Goal: Transaction & Acquisition: Purchase product/service

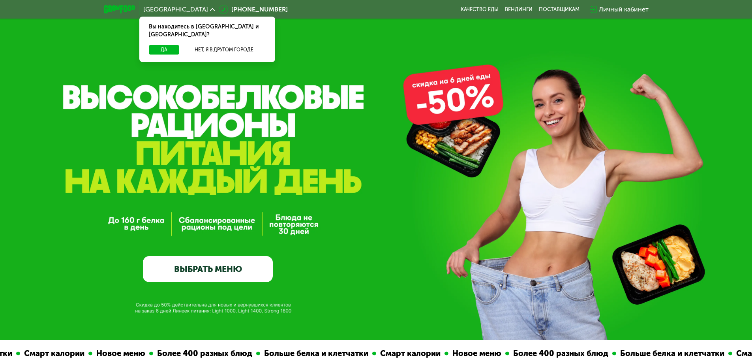
click at [256, 269] on link "ВЫБРАТЬ МЕНЮ" at bounding box center [208, 269] width 130 height 26
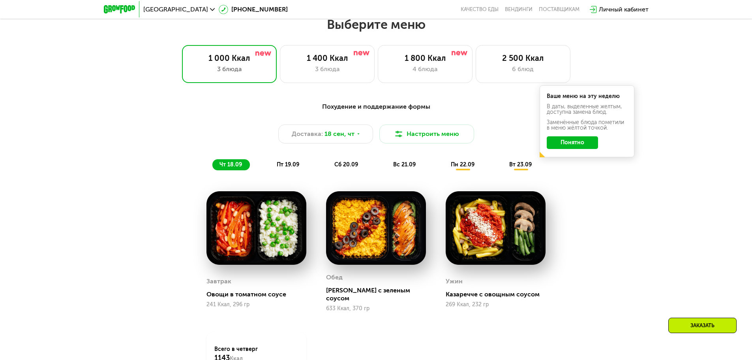
scroll to position [655, 0]
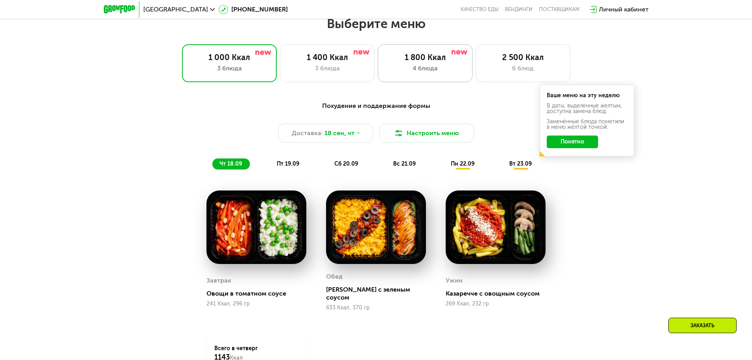
click at [448, 77] on div "1 800 Ккал 4 блюда" at bounding box center [425, 63] width 95 height 38
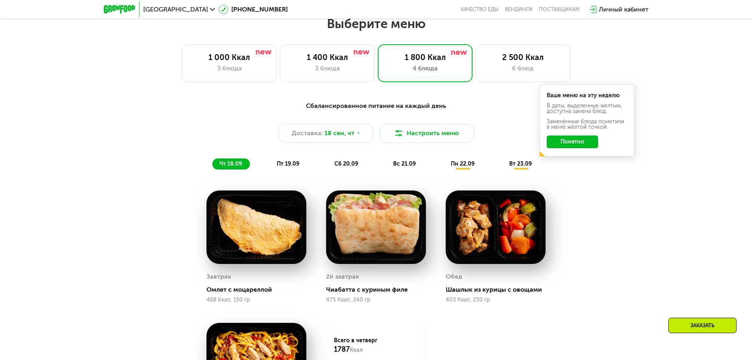
click at [567, 148] on button "Понятно" at bounding box center [572, 141] width 51 height 13
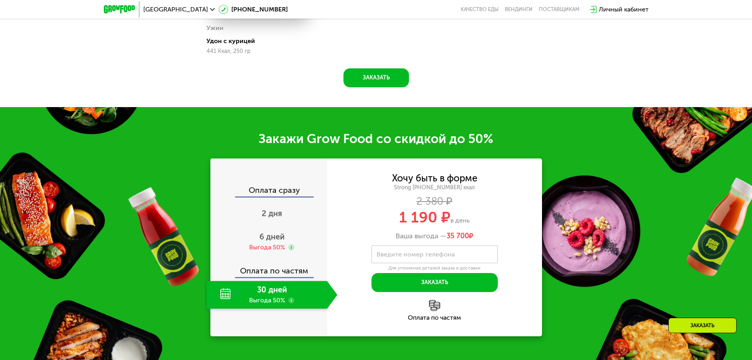
scroll to position [1050, 0]
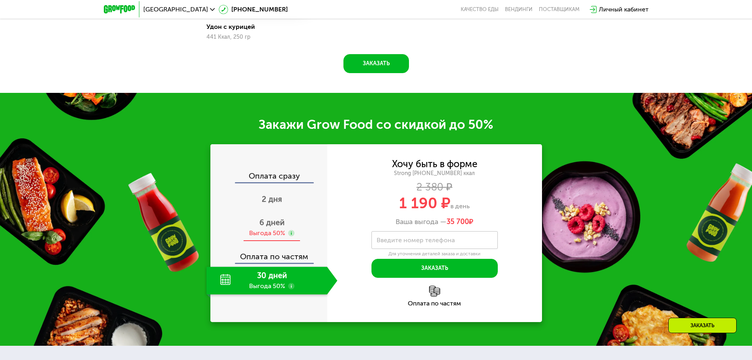
click at [278, 226] on span "6 дней" at bounding box center [271, 222] width 25 height 9
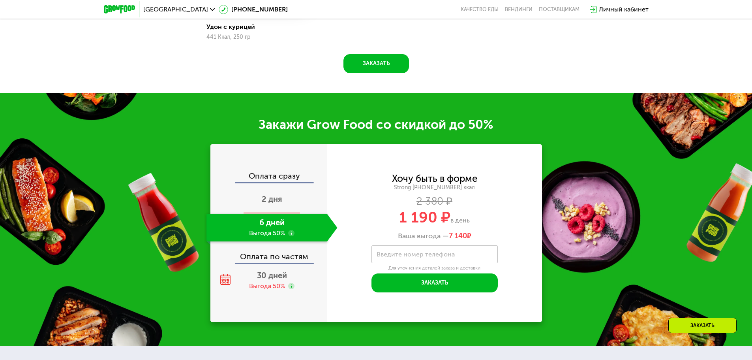
click at [274, 204] on span "2 дня" at bounding box center [272, 198] width 21 height 9
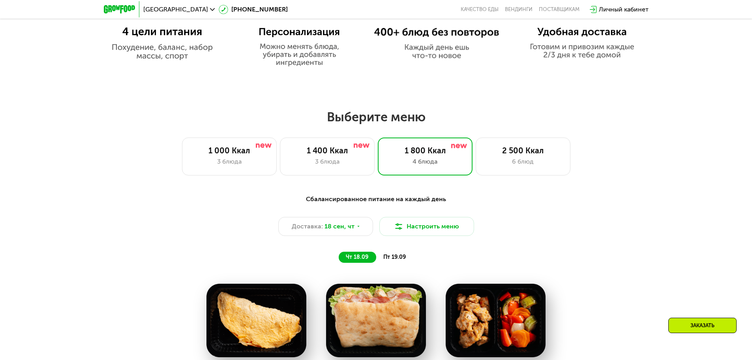
scroll to position [576, 0]
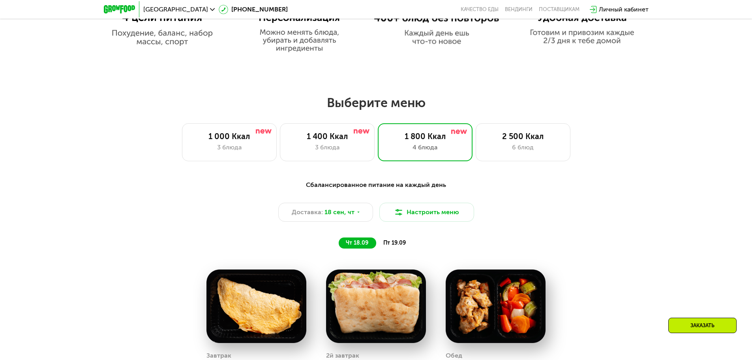
click at [395, 244] on span "пт 19.09" at bounding box center [394, 242] width 23 height 7
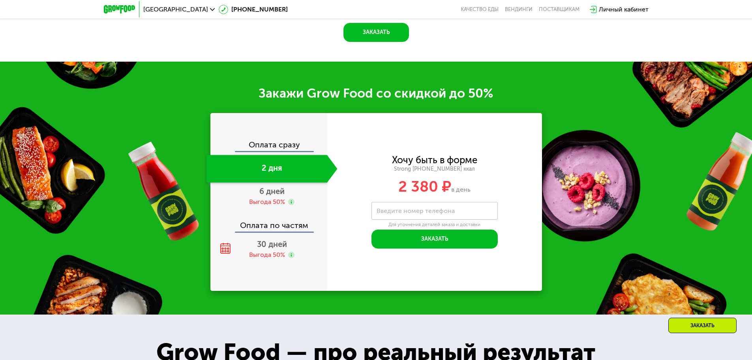
scroll to position [1089, 0]
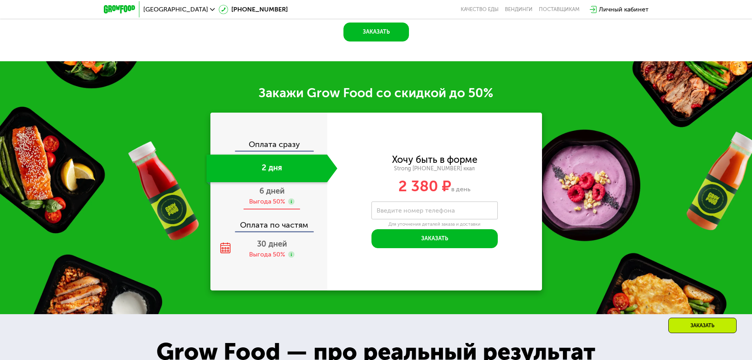
click at [280, 197] on div "Выгода 50%" at bounding box center [267, 201] width 36 height 9
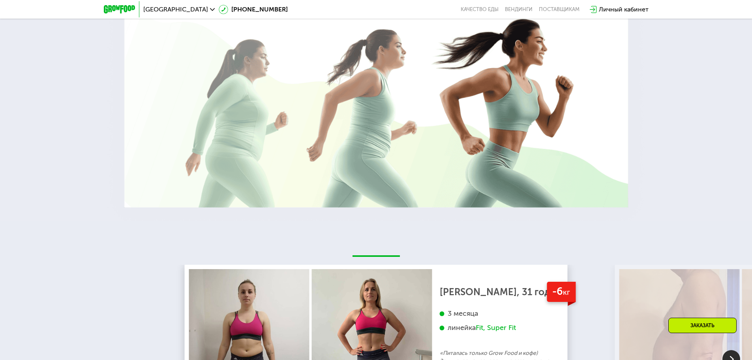
scroll to position [1721, 0]
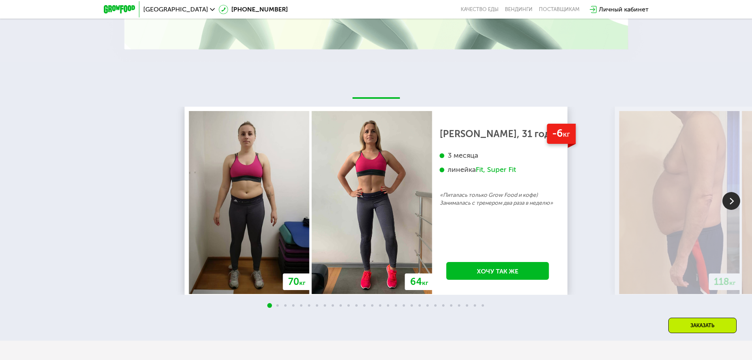
click at [730, 207] on img at bounding box center [732, 201] width 18 height 18
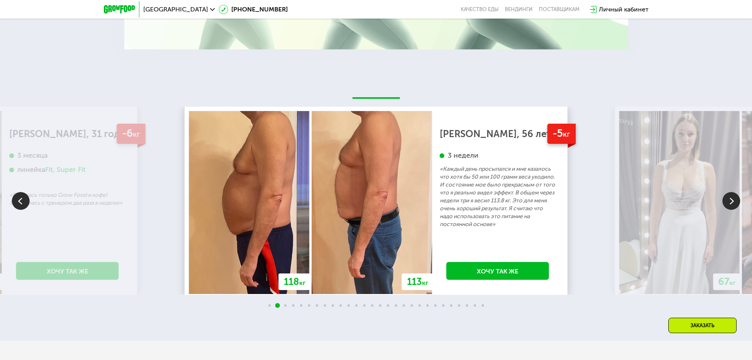
click at [730, 207] on img at bounding box center [732, 201] width 18 height 18
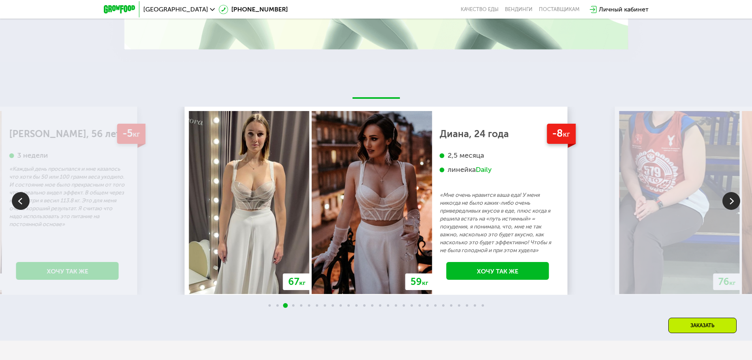
click at [730, 207] on img at bounding box center [732, 201] width 18 height 18
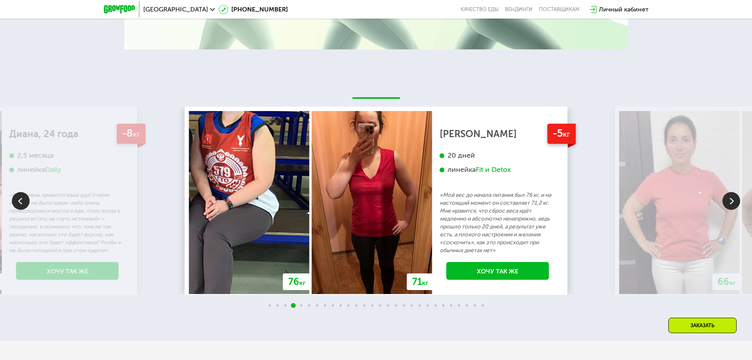
click at [727, 207] on img at bounding box center [732, 201] width 18 height 18
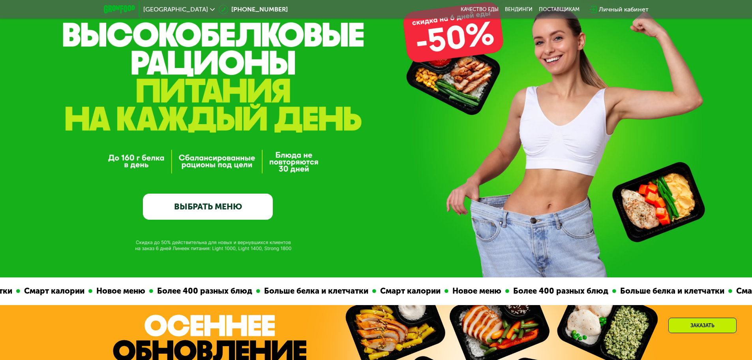
scroll to position [0, 0]
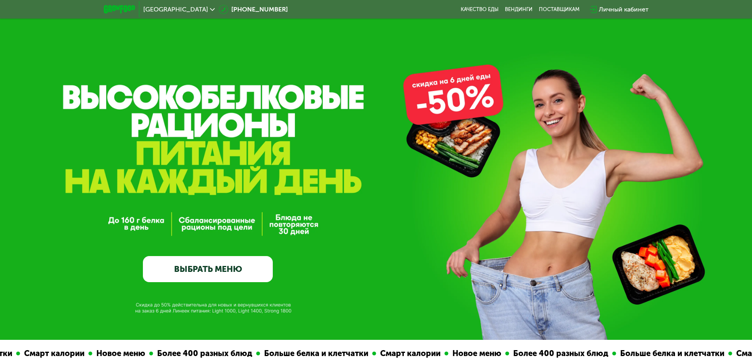
click at [209, 267] on link "ВЫБРАТЬ МЕНЮ" at bounding box center [208, 269] width 130 height 26
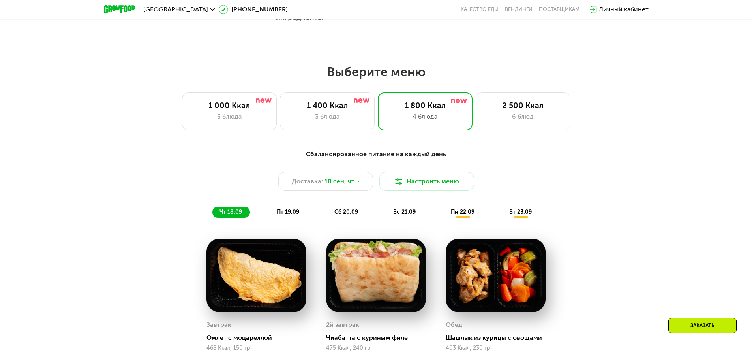
scroll to position [655, 0]
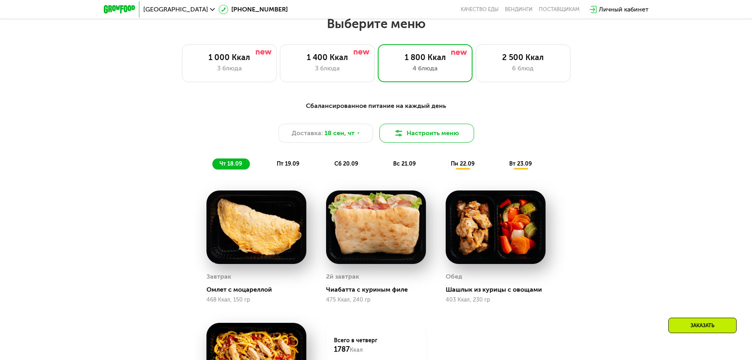
click at [426, 137] on button "Настроить меню" at bounding box center [427, 133] width 95 height 19
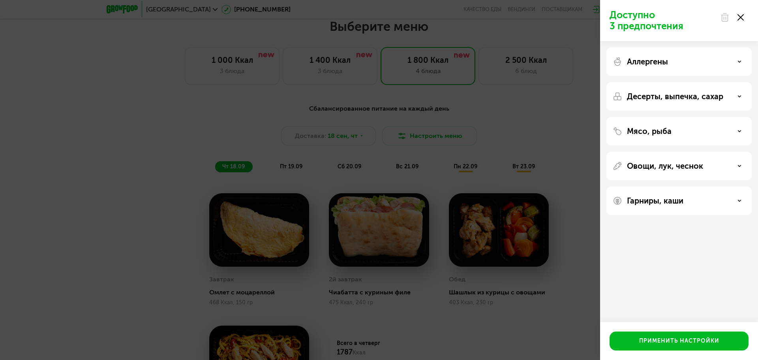
click at [649, 131] on p "Мясо, рыба" at bounding box center [649, 130] width 45 height 9
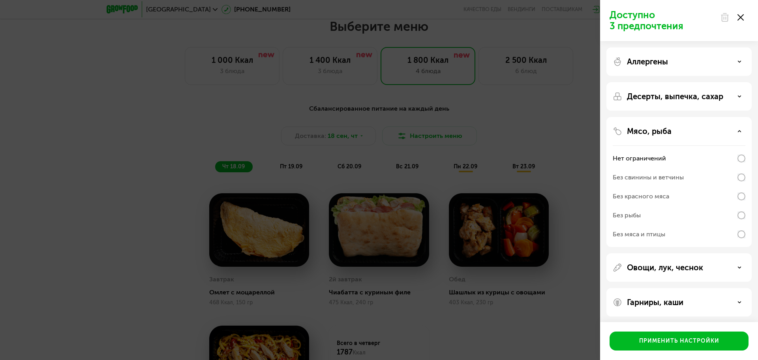
click at [649, 131] on p "Мясо, рыба" at bounding box center [649, 130] width 45 height 9
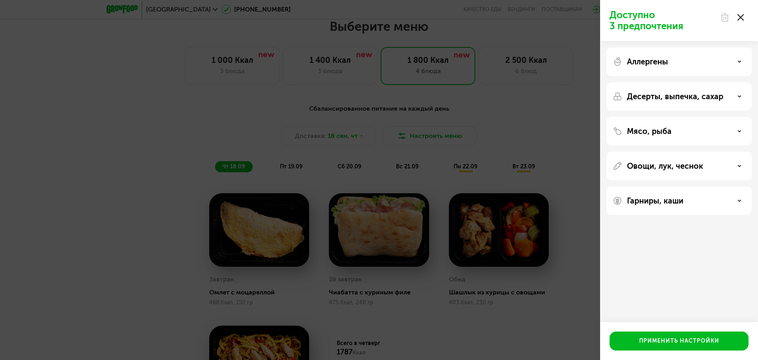
click at [748, 15] on div at bounding box center [732, 17] width 33 height 16
click at [745, 17] on div at bounding box center [732, 17] width 33 height 16
click at [743, 17] on icon at bounding box center [741, 17] width 6 height 6
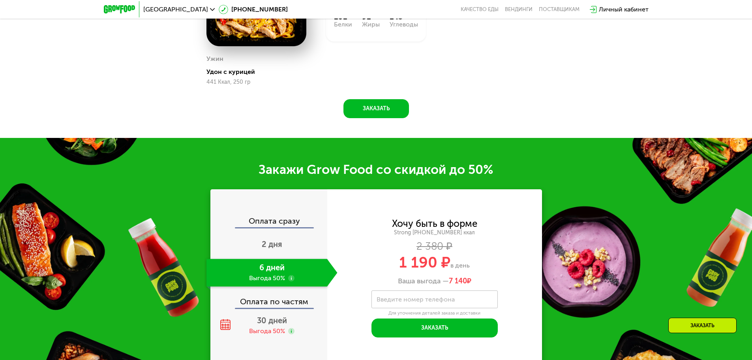
scroll to position [1050, 0]
